Goal: Information Seeking & Learning: Get advice/opinions

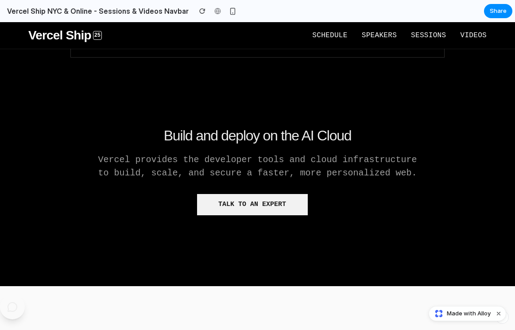
scroll to position [251, 0]
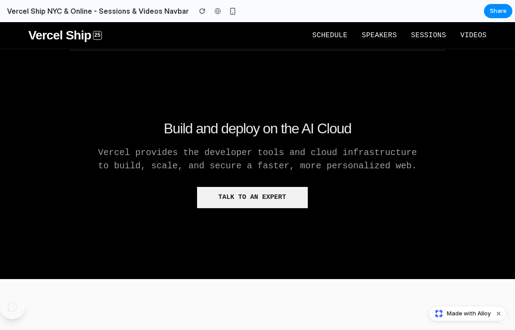
click at [124, 153] on p "Vercel provides the developer tools and cloud infrastructure to build, scale, a…" at bounding box center [256, 159] width 329 height 27
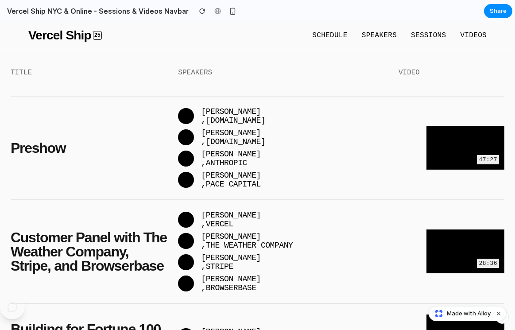
scroll to position [610, 0]
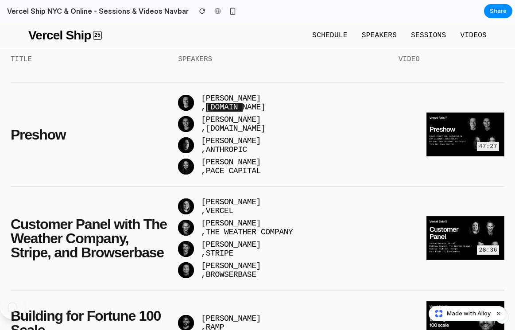
drag, startPoint x: 233, startPoint y: 85, endPoint x: 249, endPoint y: 75, distance: 18.7
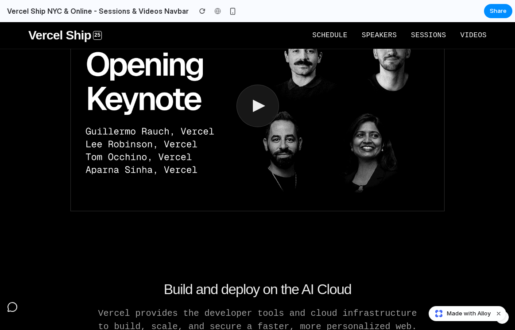
scroll to position [0, 0]
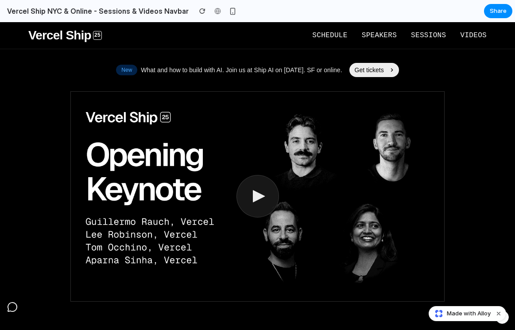
click at [463, 36] on span "Videos" at bounding box center [473, 35] width 27 height 8
click at [326, 31] on span "Schedule" at bounding box center [329, 35] width 35 height 8
click at [501, 314] on button "Dismiss watermark" at bounding box center [498, 313] width 11 height 11
click at [500, 319] on div "button" at bounding box center [502, 317] width 6 height 6
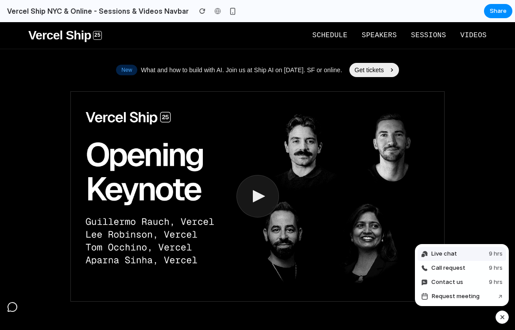
click at [469, 256] on button "Live chat 9 hrs" at bounding box center [461, 253] width 89 height 14
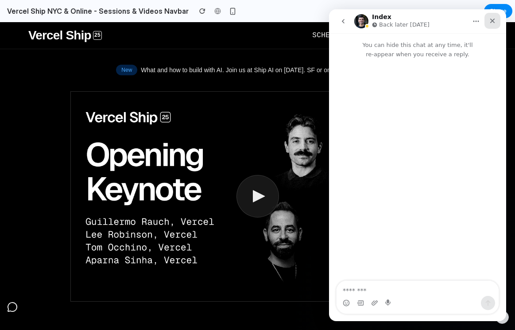
click at [494, 20] on icon "Close" at bounding box center [492, 20] width 7 height 7
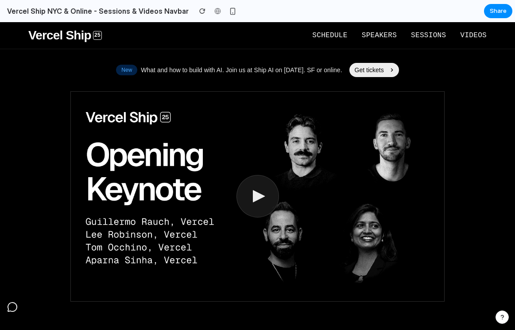
click at [12, 312] on icon "Open AI Assistant" at bounding box center [12, 306] width 11 height 11
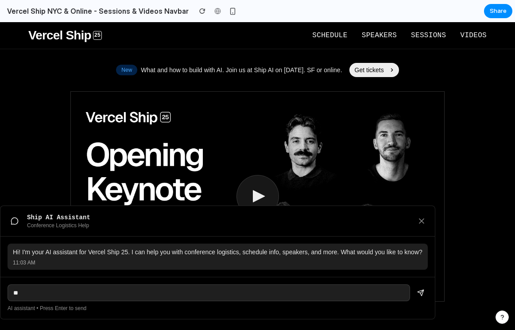
type input "**"
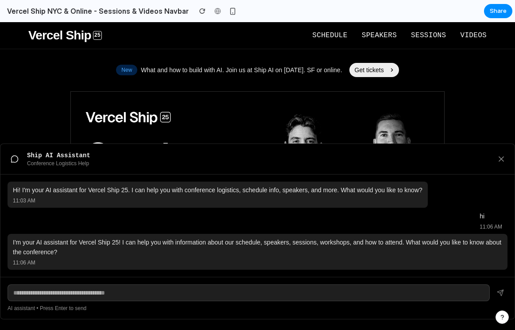
click at [298, 294] on input "text" at bounding box center [249, 292] width 482 height 17
type input "********"
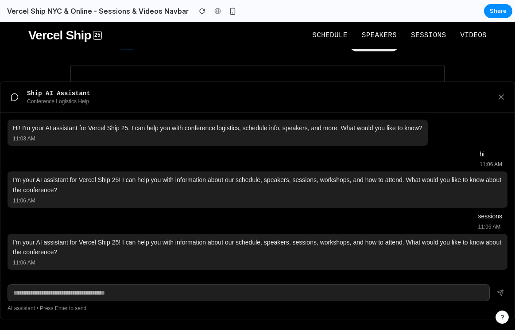
scroll to position [32, 0]
click at [496, 94] on icon "Close AI Assistant" at bounding box center [500, 96] width 9 height 9
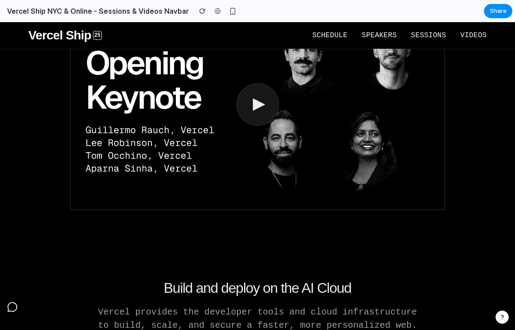
scroll to position [128, 0]
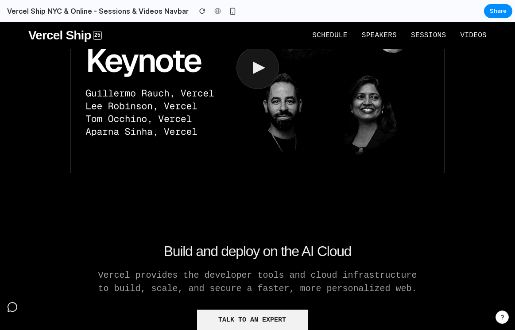
click at [503, 318] on div "button" at bounding box center [502, 317] width 6 height 6
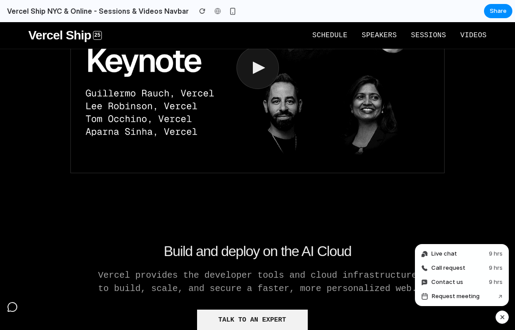
click at [475, 182] on div "New What and how to build with AI. Join us at Ship AI on Oct 23. SF or online. …" at bounding box center [257, 161] width 493 height 410
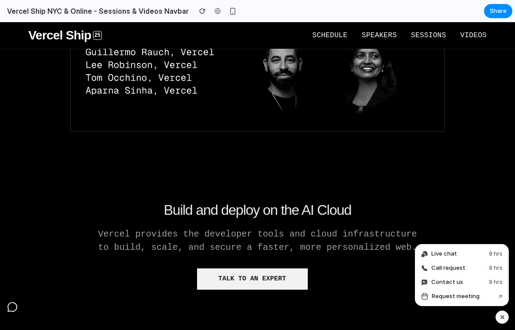
scroll to position [189, 0]
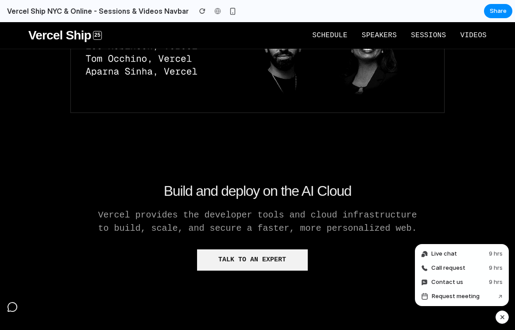
click at [260, 265] on button "Talk to an expert" at bounding box center [252, 259] width 111 height 21
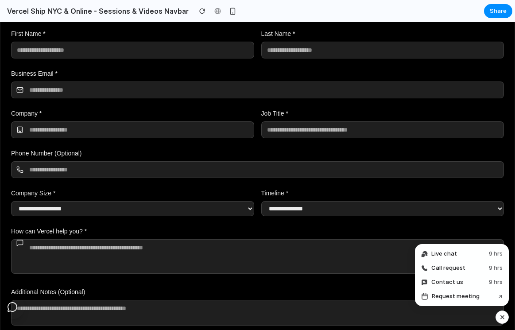
click at [498, 35] on label "Last Name *" at bounding box center [382, 33] width 243 height 9
click at [503, 318] on div "button" at bounding box center [502, 317] width 8 height 11
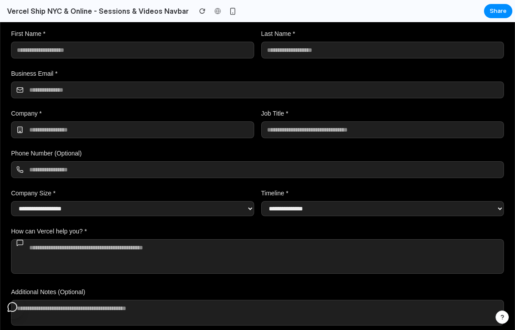
click at [509, 278] on div "**********" at bounding box center [257, 179] width 514 height 320
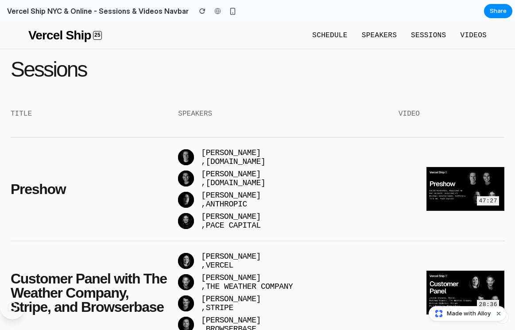
scroll to position [556, 0]
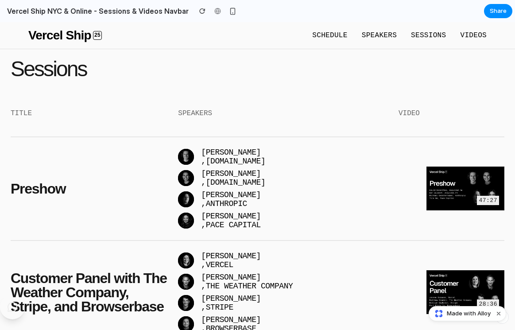
drag, startPoint x: 227, startPoint y: 131, endPoint x: 323, endPoint y: 1, distance: 161.1
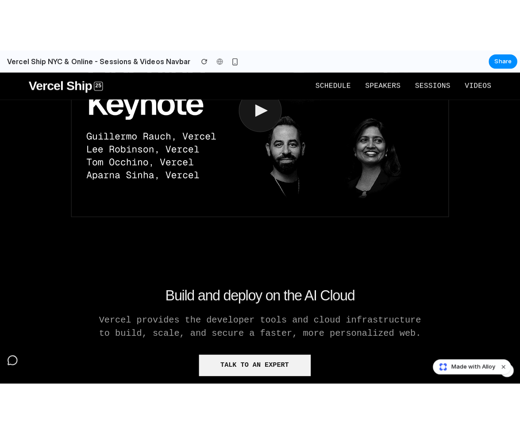
scroll to position [173, 0]
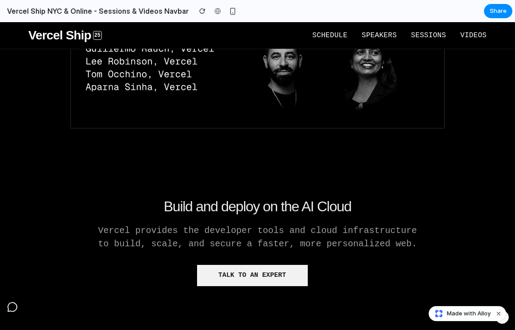
click at [234, 278] on button "Talk to an expert" at bounding box center [252, 275] width 111 height 21
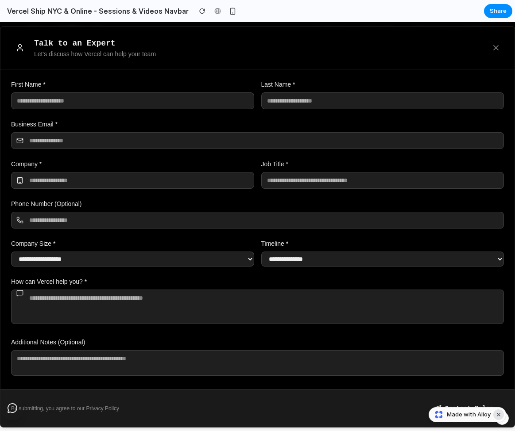
click at [497, 329] on button "Dismiss watermark" at bounding box center [498, 415] width 11 height 11
click at [247, 329] on div "By submitting, you agree to our Privacy Policy Contact Sales" at bounding box center [257, 409] width 514 height 38
click at [239, 329] on div "By submitting, you agree to our Privacy Policy Contact Sales" at bounding box center [257, 409] width 493 height 16
click at [496, 50] on icon "Close form" at bounding box center [495, 47] width 9 height 9
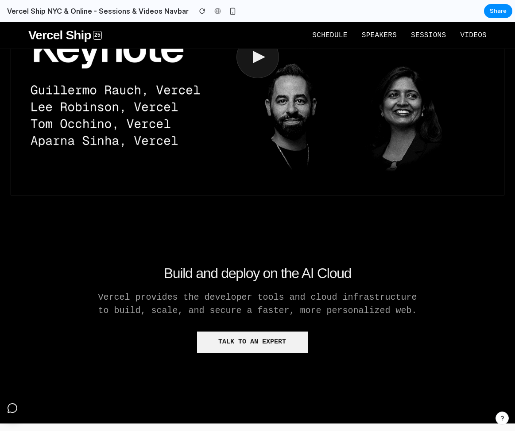
click at [258, 329] on button "Talk to an expert" at bounding box center [252, 342] width 111 height 21
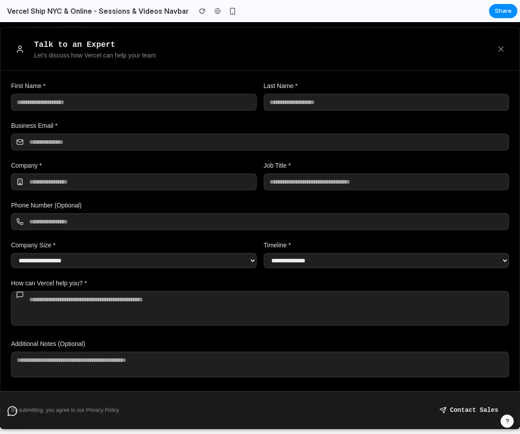
click at [508, 50] on button "Close form" at bounding box center [501, 49] width 16 height 16
